Goal: Find specific page/section

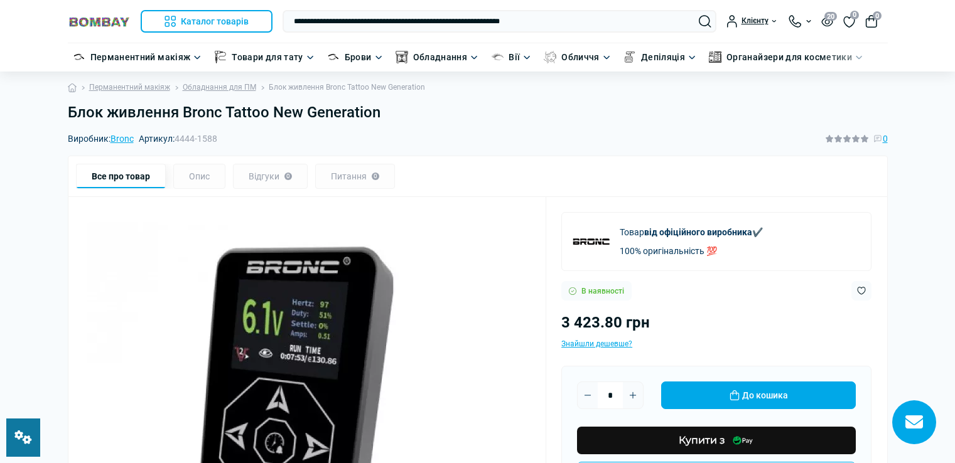
click at [390, 117] on h1 "Блок живлення Bronc Tattoo New Generation" at bounding box center [478, 113] width 820 height 18
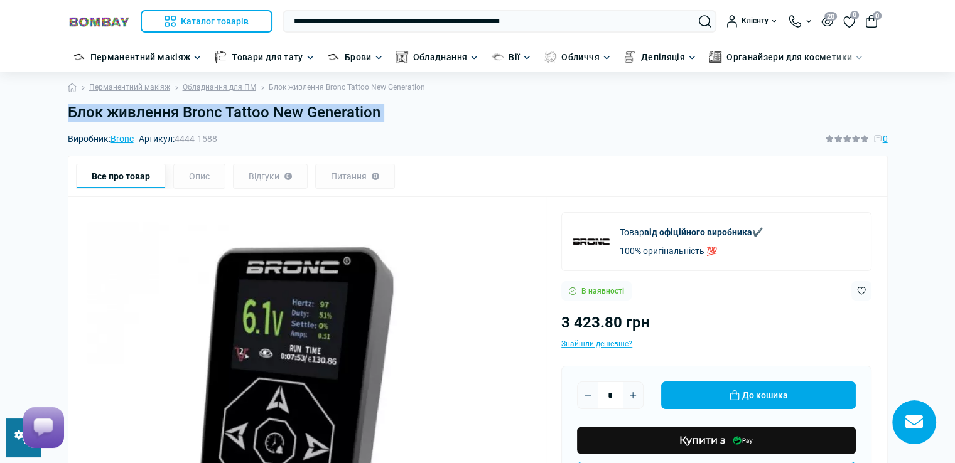
copy main "Блок живлення Bronc Tattoo New Generation"
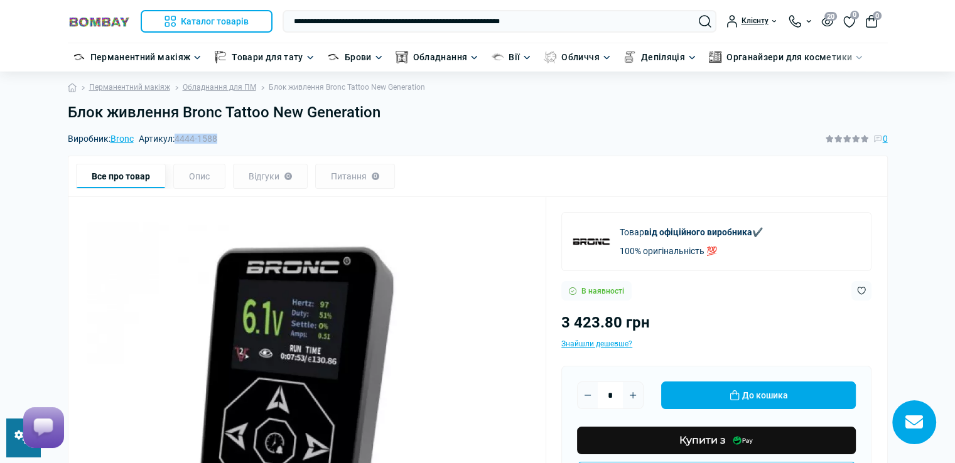
drag, startPoint x: 178, startPoint y: 137, endPoint x: 238, endPoint y: 140, distance: 59.7
click at [238, 140] on div "Виробник: [PERSON_NAME]: 4444-1588 0" at bounding box center [478, 139] width 820 height 14
copy span "4444-1588"
click at [381, 112] on h1 "Блок живлення Bronc Tattoo New Generation" at bounding box center [478, 113] width 820 height 18
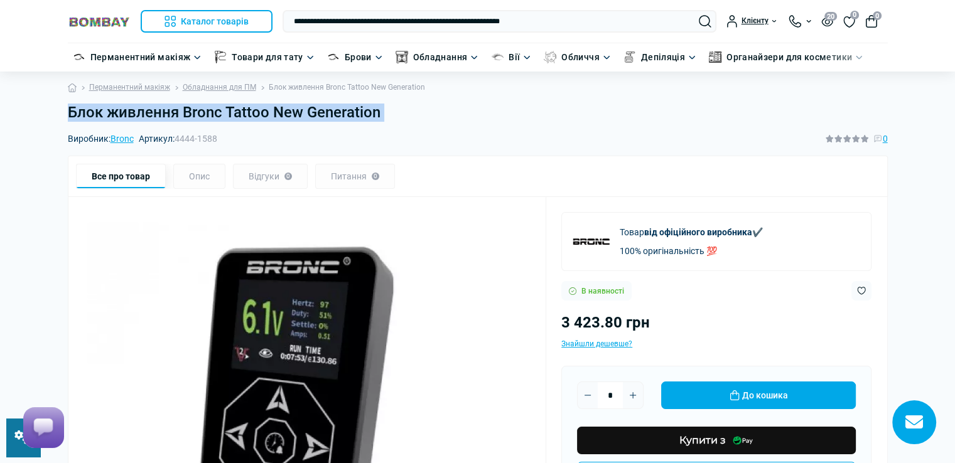
click at [381, 112] on h1 "Блок живлення Bronc Tattoo New Generation" at bounding box center [478, 113] width 820 height 18
copy main "Блок живлення Bronc Tattoo New Generation"
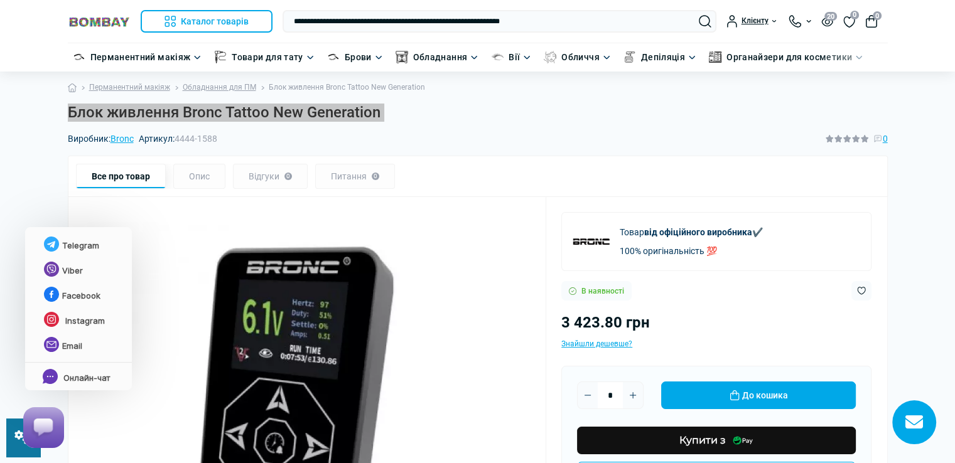
click at [14, 451] on html at bounding box center [41, 428] width 57 height 62
click at [13, 449] on html at bounding box center [41, 428] width 57 height 62
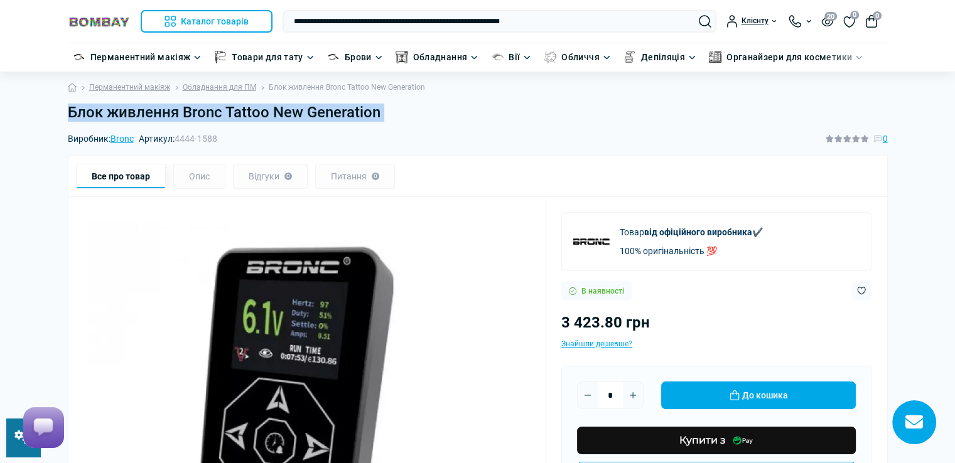
click at [9, 452] on link at bounding box center [23, 438] width 34 height 38
